Goal: Navigation & Orientation: Find specific page/section

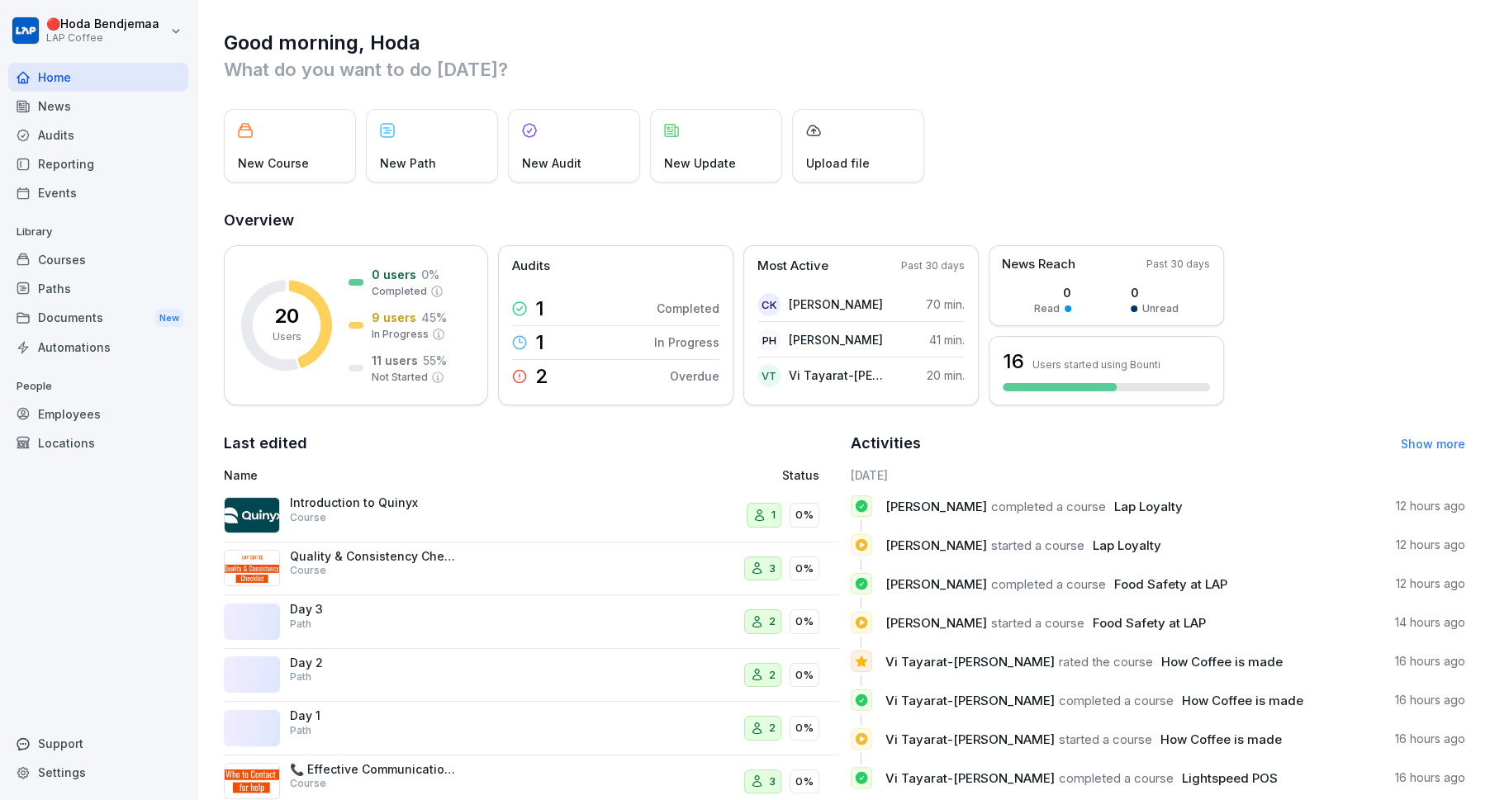
click at [68, 107] on div "News" at bounding box center [98, 106] width 180 height 29
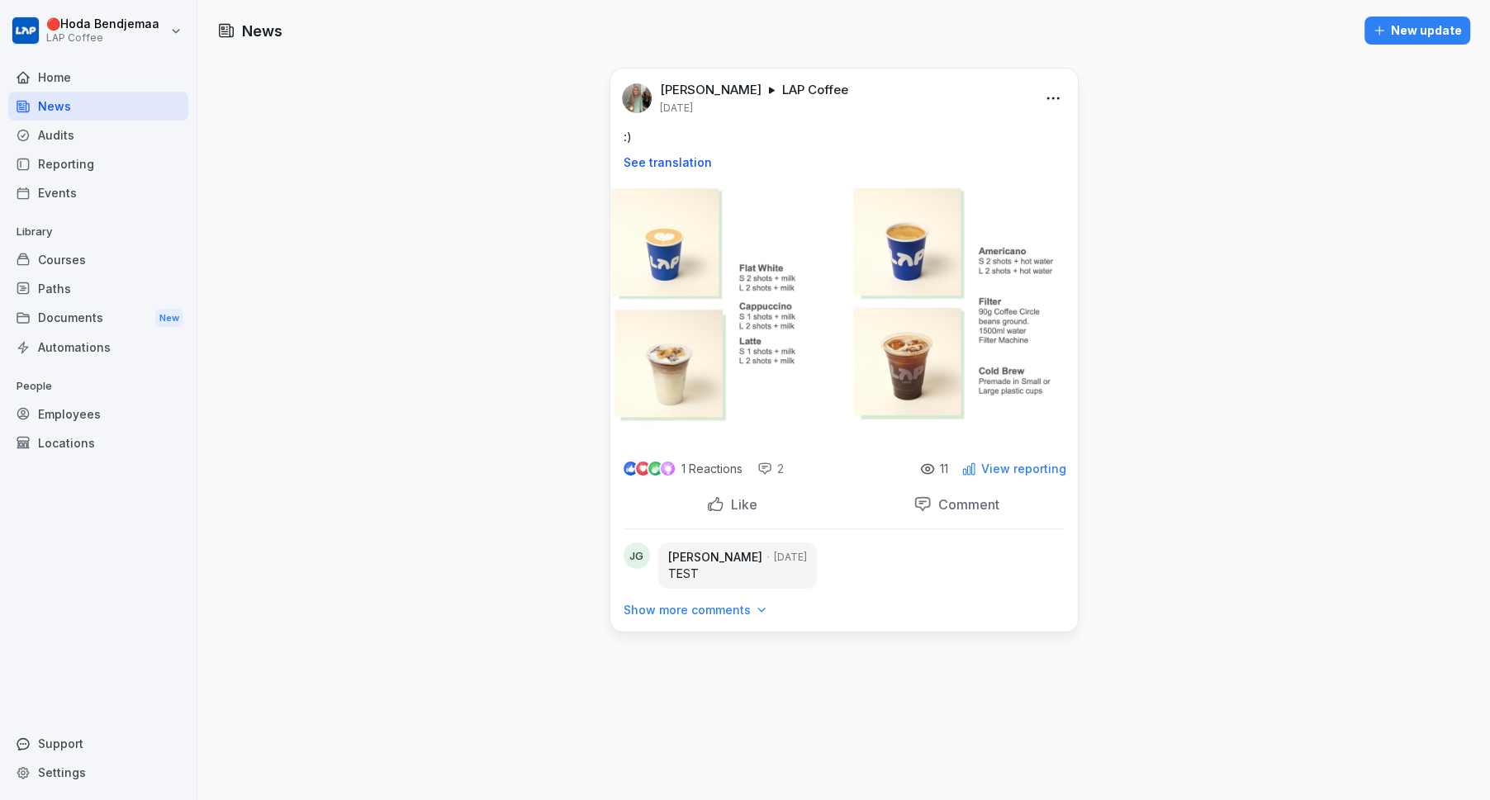
click at [1048, 98] on html "🔴 [PERSON_NAME] LAP Coffee Home News Audits Reporting Events Library Courses Pa…" at bounding box center [745, 400] width 1490 height 800
click at [945, 192] on div "Delete" at bounding box center [978, 198] width 159 height 33
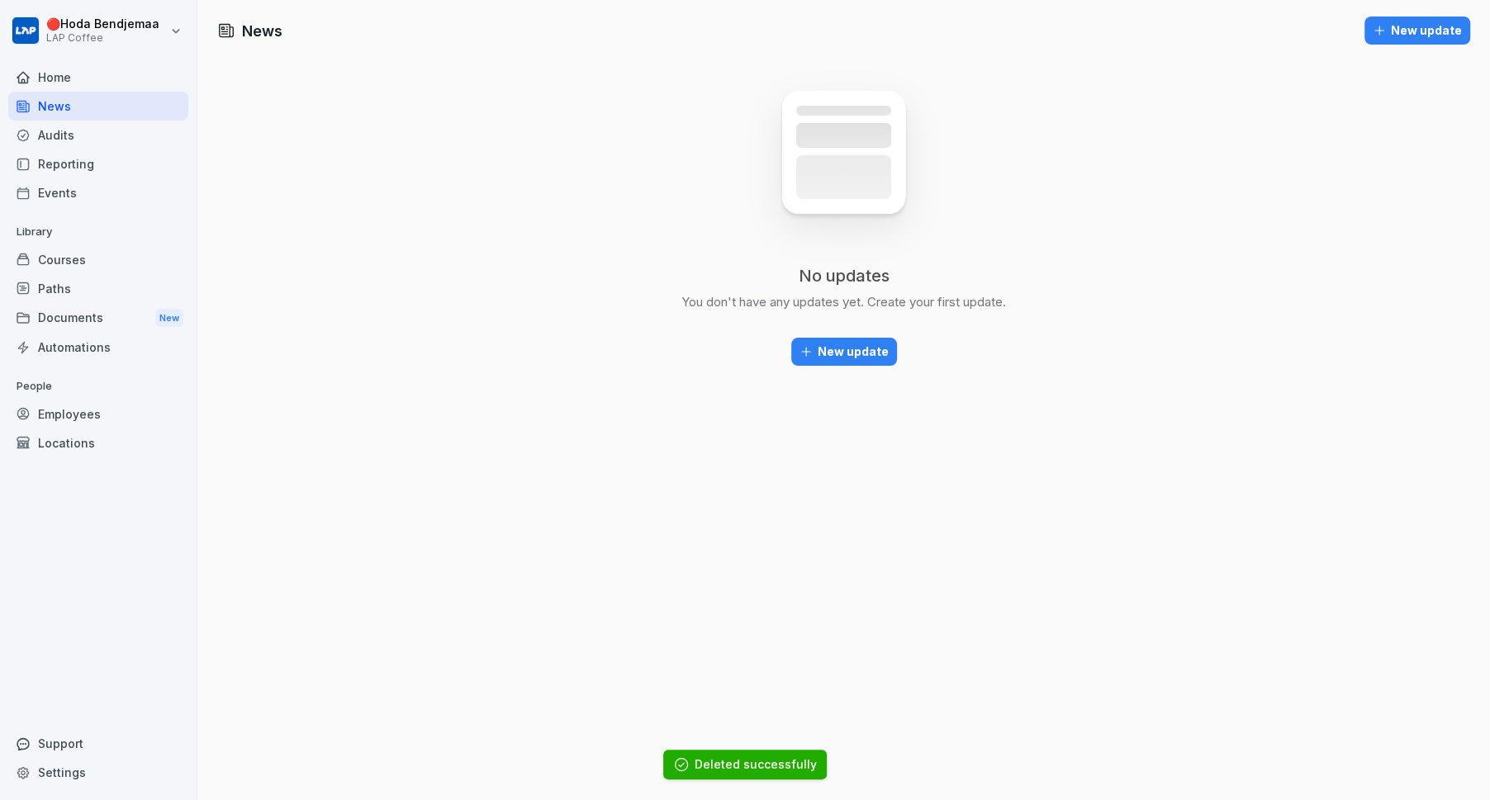
click at [583, 491] on div "News New update No updates You don't have any updates yet. Create your first up…" at bounding box center [843, 400] width 1292 height 800
click at [88, 423] on div "Employees" at bounding box center [98, 414] width 180 height 29
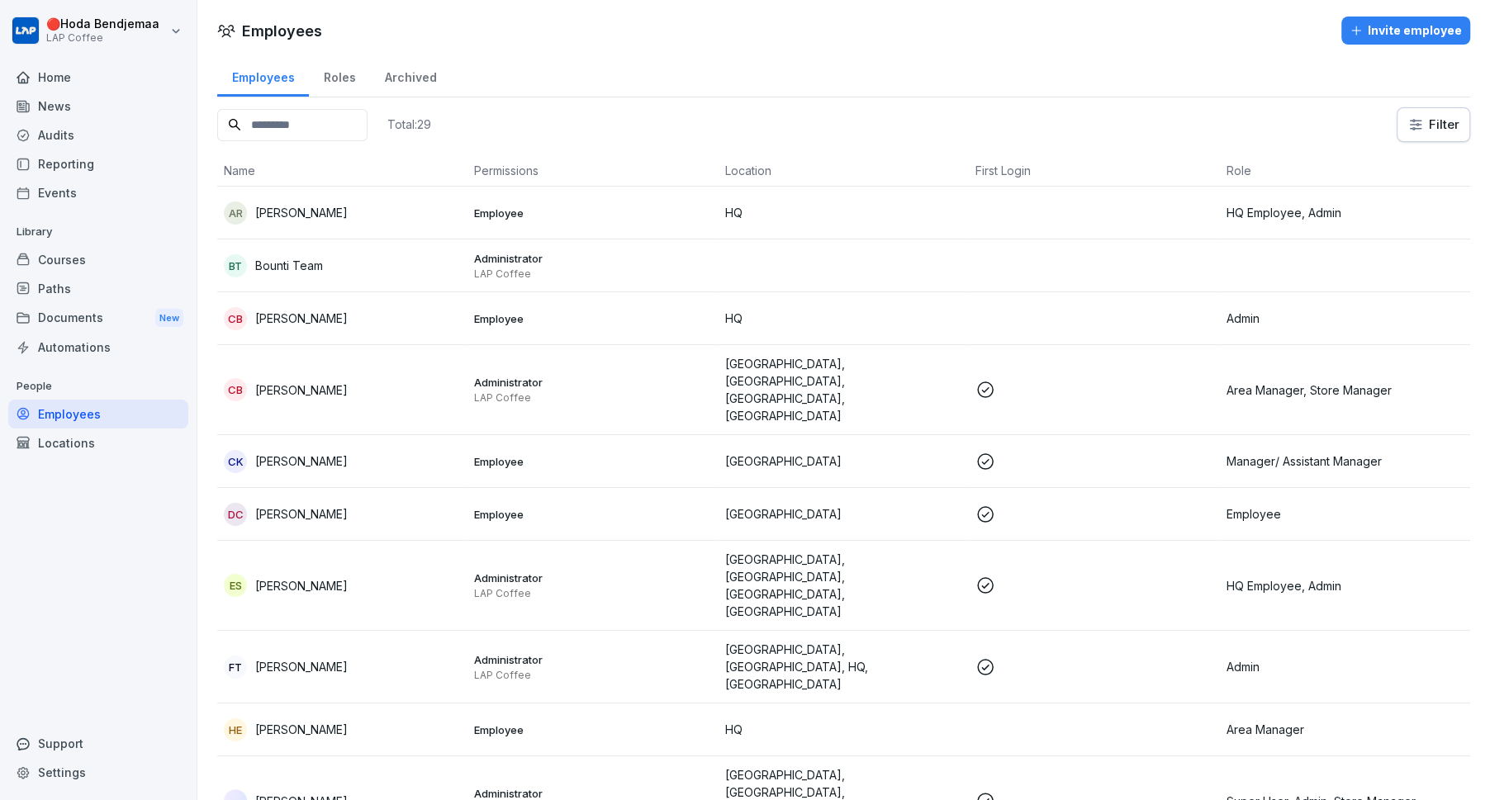
click at [550, 454] on p "Employee" at bounding box center [592, 461] width 237 height 15
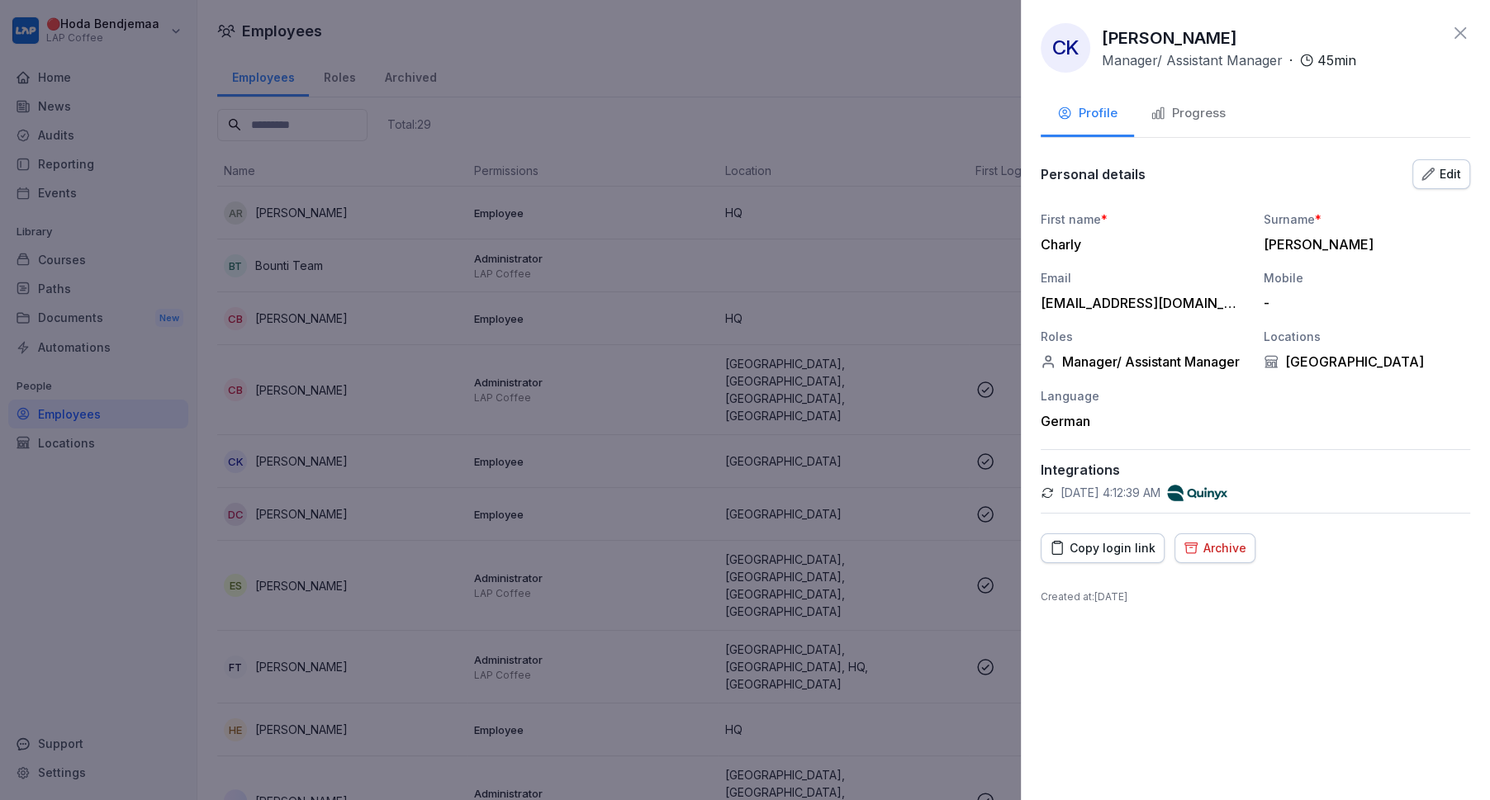
click at [1107, 540] on div "Copy login link" at bounding box center [1103, 548] width 106 height 18
click at [1463, 36] on icon at bounding box center [1460, 33] width 12 height 12
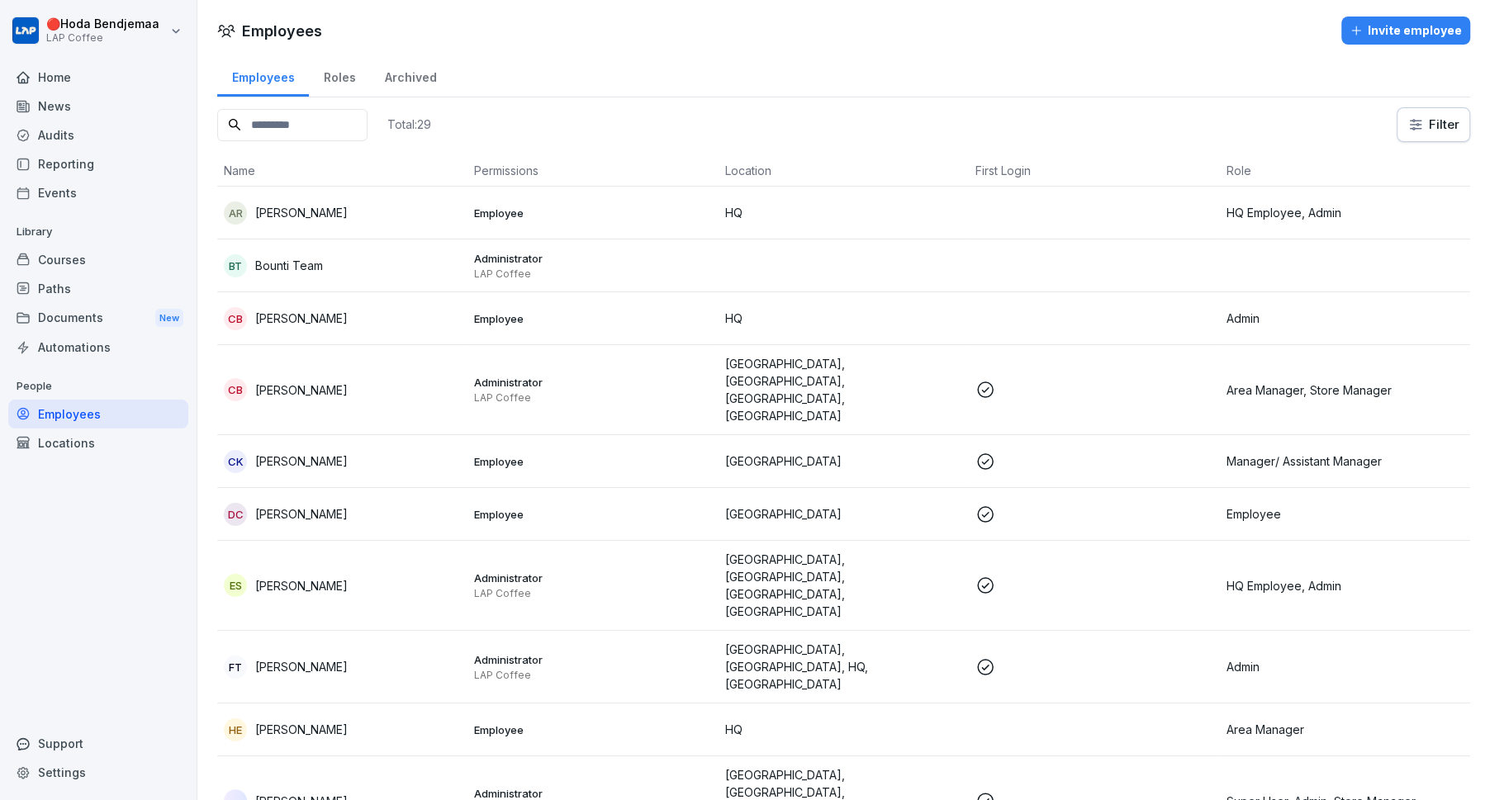
click at [82, 134] on div "Audits" at bounding box center [98, 135] width 180 height 29
